Goal: Obtain resource: Download file/media

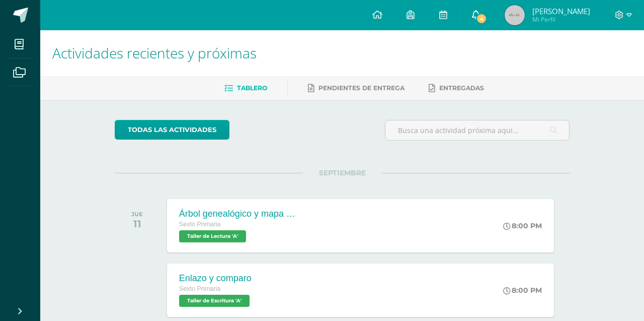
click at [472, 23] on link "4" at bounding box center [476, 15] width 32 height 30
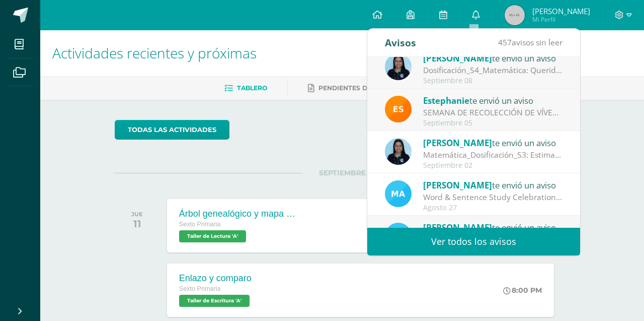
scroll to position [168, 0]
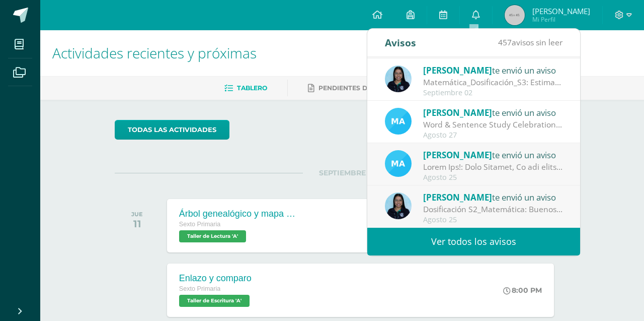
click at [418, 206] on div "[PERSON_NAME] te envió un aviso Dosificación S2_Matemática: Buenos [PERSON_NAME…" at bounding box center [474, 206] width 178 height 33
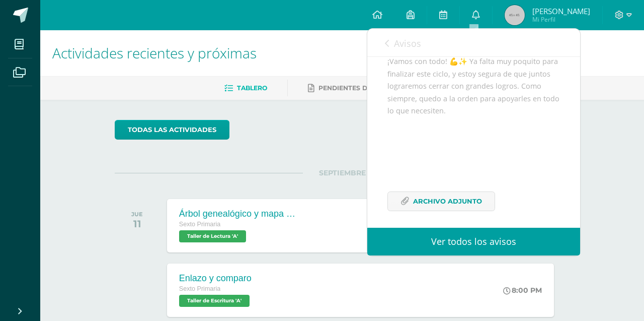
scroll to position [196, 0]
click at [448, 198] on span "Archivo Adjunto" at bounding box center [447, 195] width 69 height 19
click at [393, 42] on link "Avisos" at bounding box center [403, 43] width 36 height 29
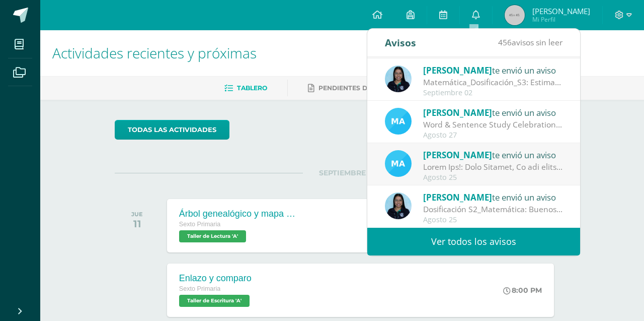
click at [467, 171] on div at bounding box center [493, 167] width 140 height 12
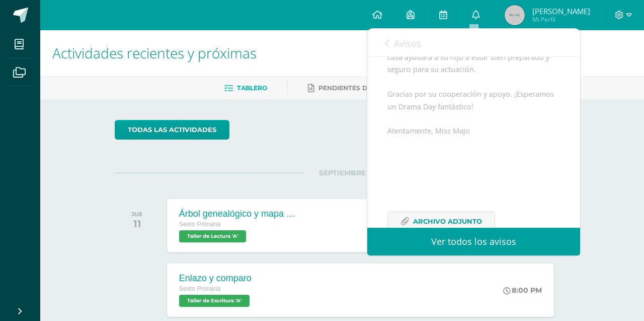
scroll to position [676, 0]
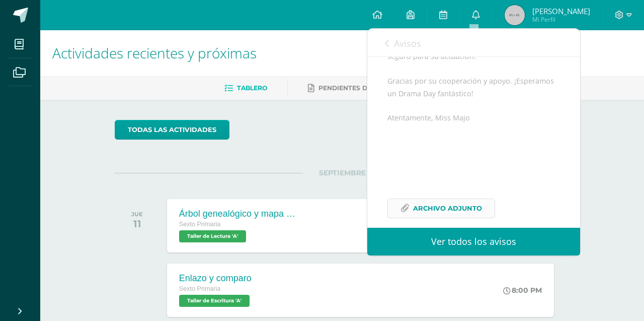
click at [445, 199] on span "Archivo Adjunto" at bounding box center [447, 208] width 69 height 19
click at [385, 42] on icon at bounding box center [387, 43] width 4 height 8
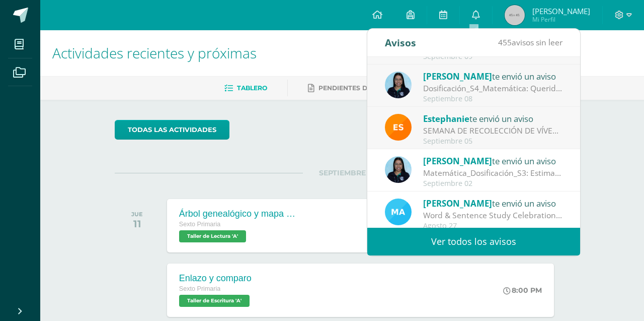
scroll to position [81, 0]
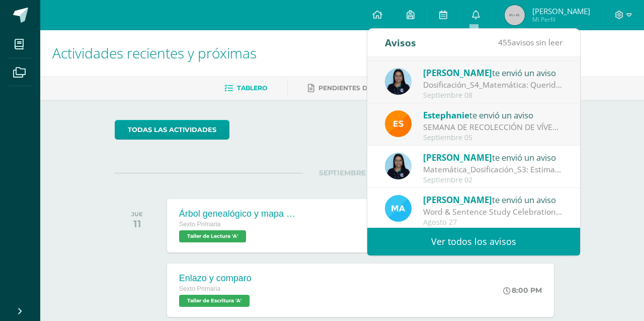
click at [451, 128] on div "SEMANA DE RECOLECCIÓN DE VÍVERES: ¡Queridos Papitos! Compartimos información im…" at bounding box center [493, 127] width 140 height 12
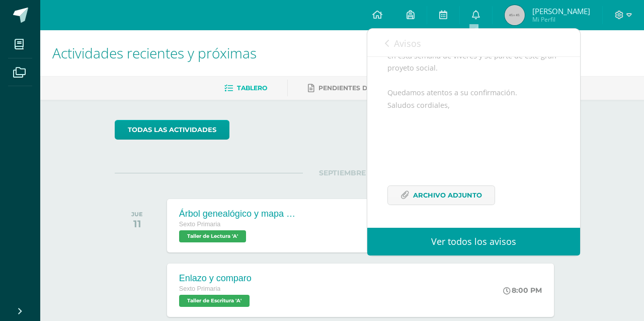
scroll to position [1, 0]
click at [398, 191] on link "Archivo Adjunto" at bounding box center [442, 195] width 108 height 20
click at [388, 43] on icon at bounding box center [387, 43] width 4 height 8
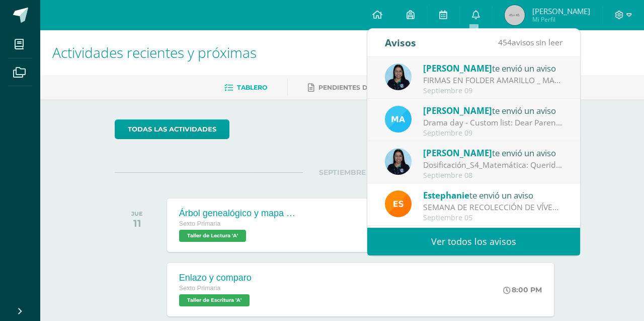
scroll to position [2, 0]
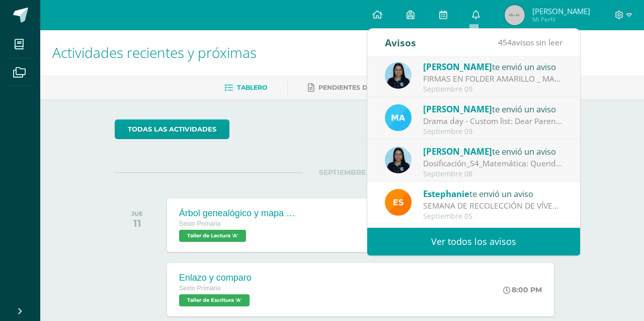
click at [415, 173] on div "[PERSON_NAME] te envió un aviso Dosificación_S4_Matemática: Queridos padres de …" at bounding box center [474, 160] width 178 height 33
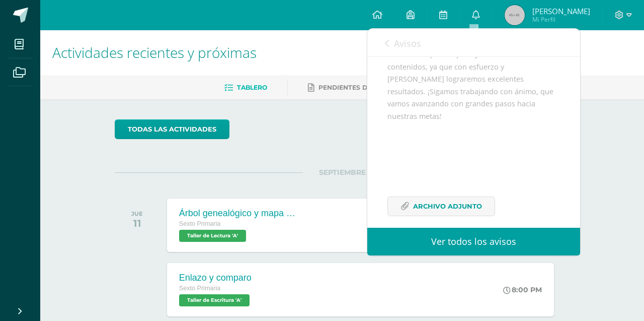
scroll to position [203, 0]
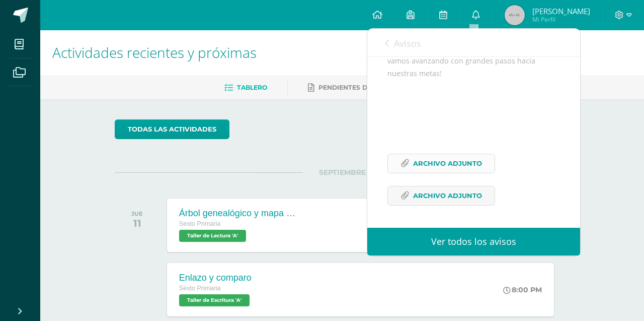
click at [418, 167] on span "Archivo Adjunto" at bounding box center [447, 163] width 69 height 19
click at [416, 199] on span "Archivo Adjunto" at bounding box center [447, 195] width 69 height 19
